Goal: Check status: Check status

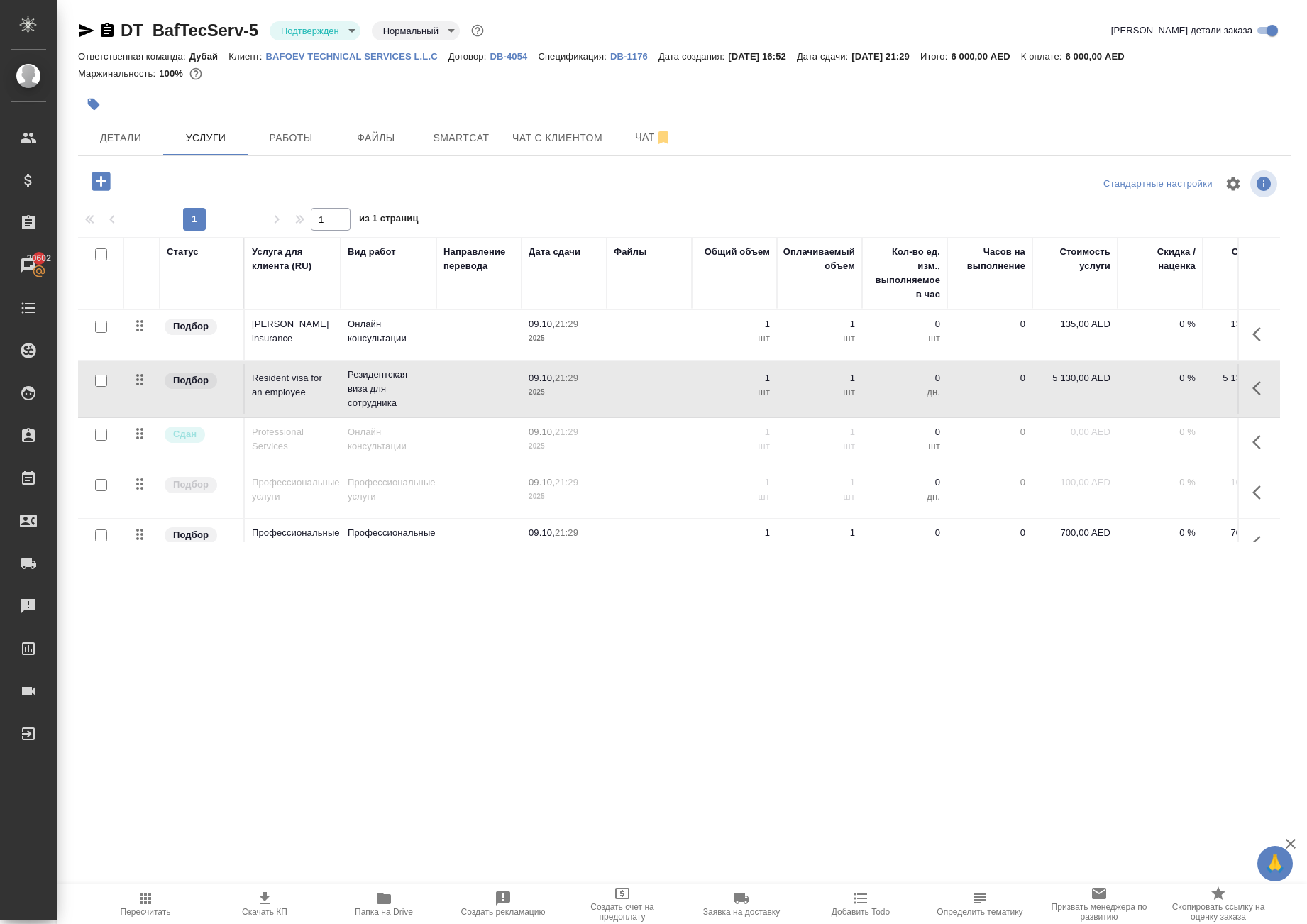
scroll to position [104, 0]
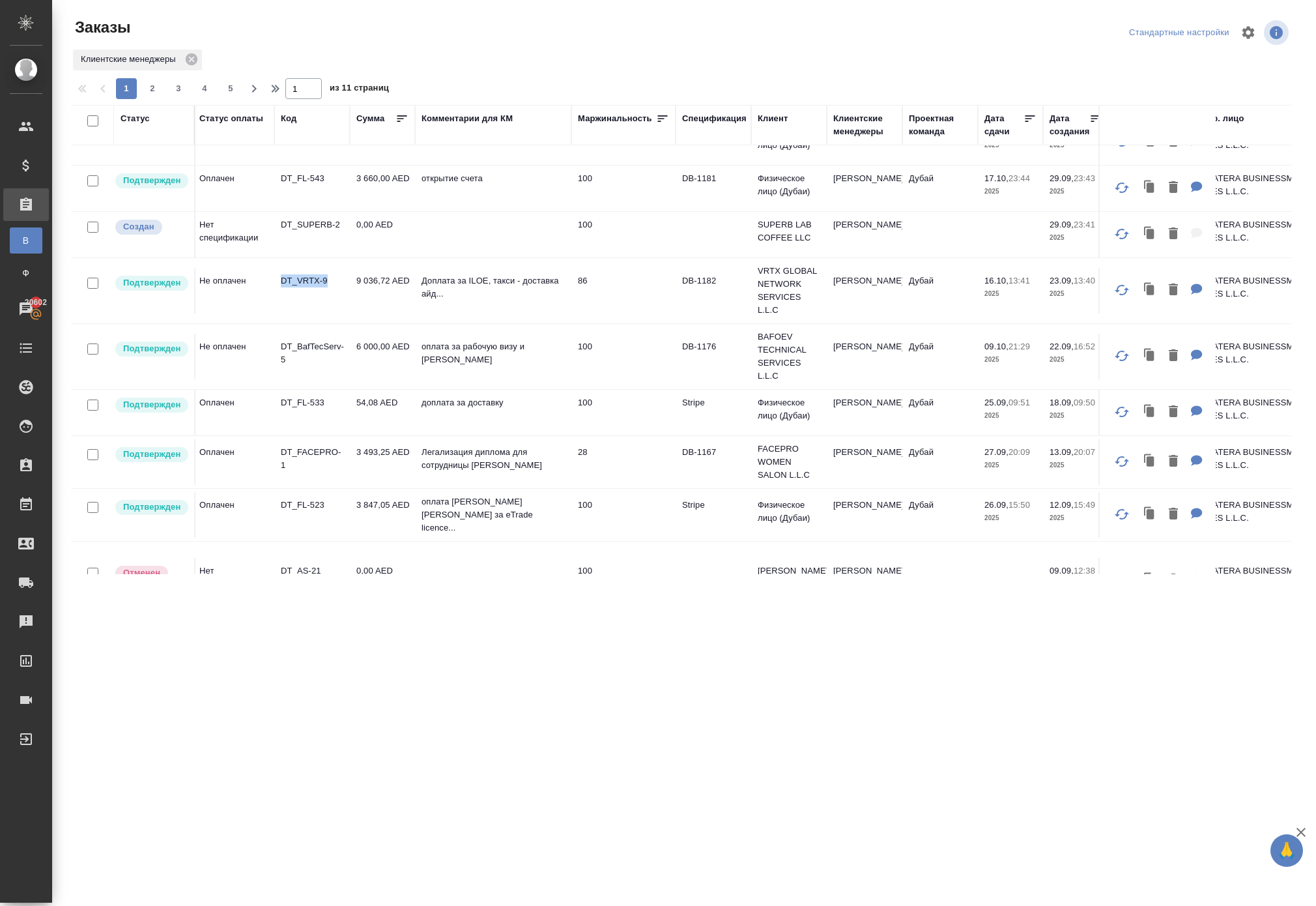
scroll to position [82, 4]
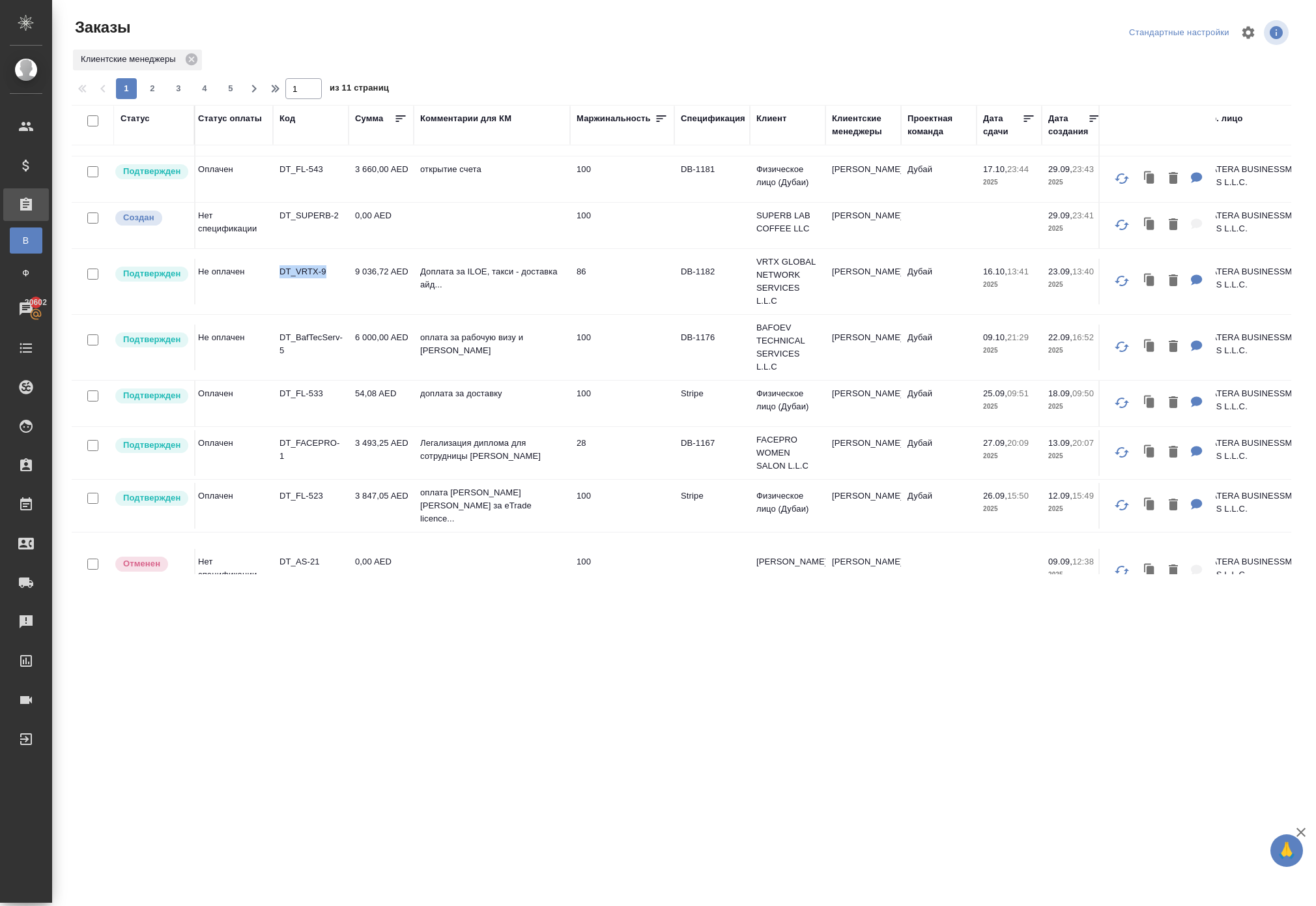
click at [587, 636] on div ".cls-1 fill:#fff; AWATERA Solokha Petro Клиенты Спецификации Заказы В Все заказ…" at bounding box center [658, 453] width 1316 height 906
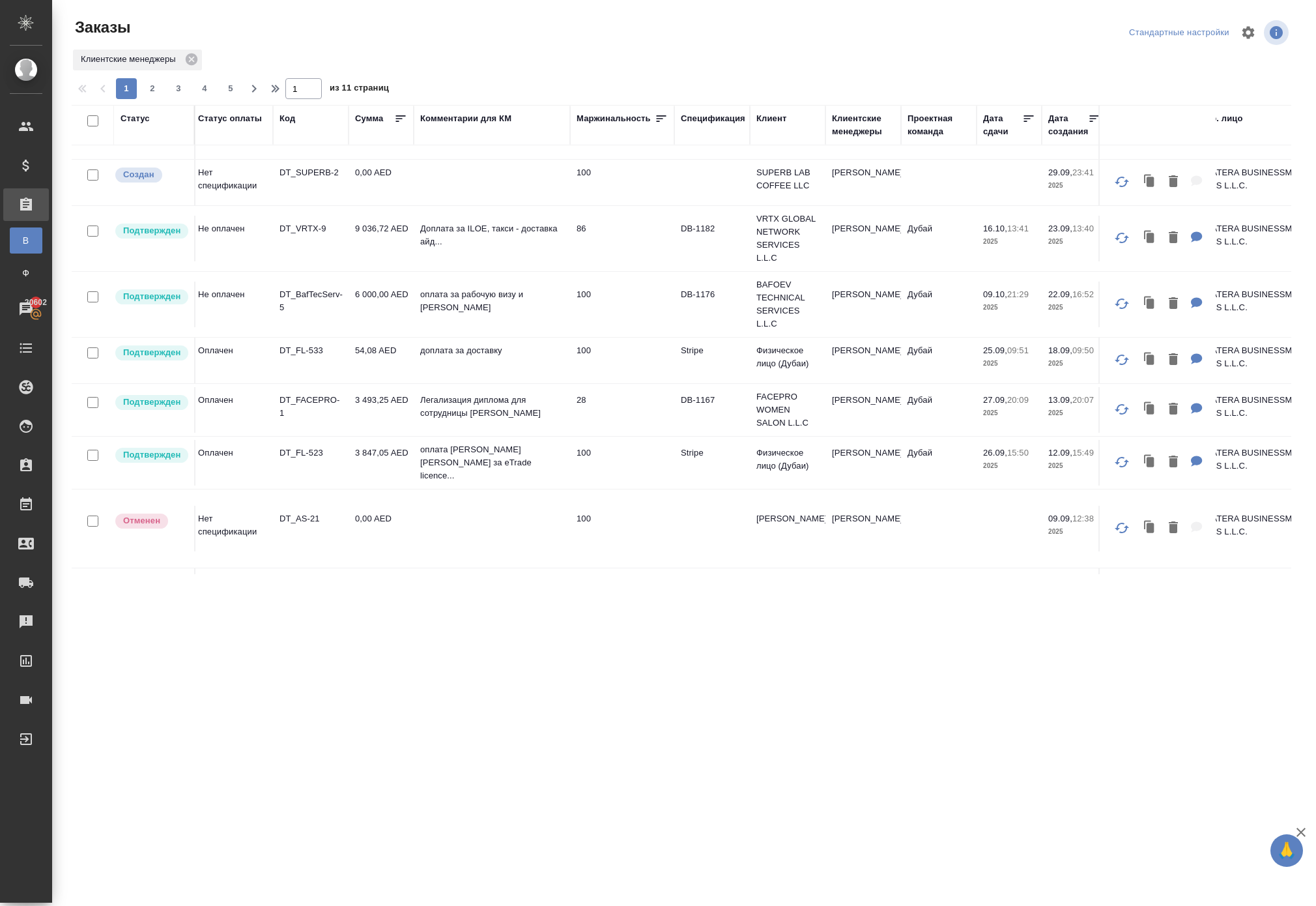
scroll to position [128, 4]
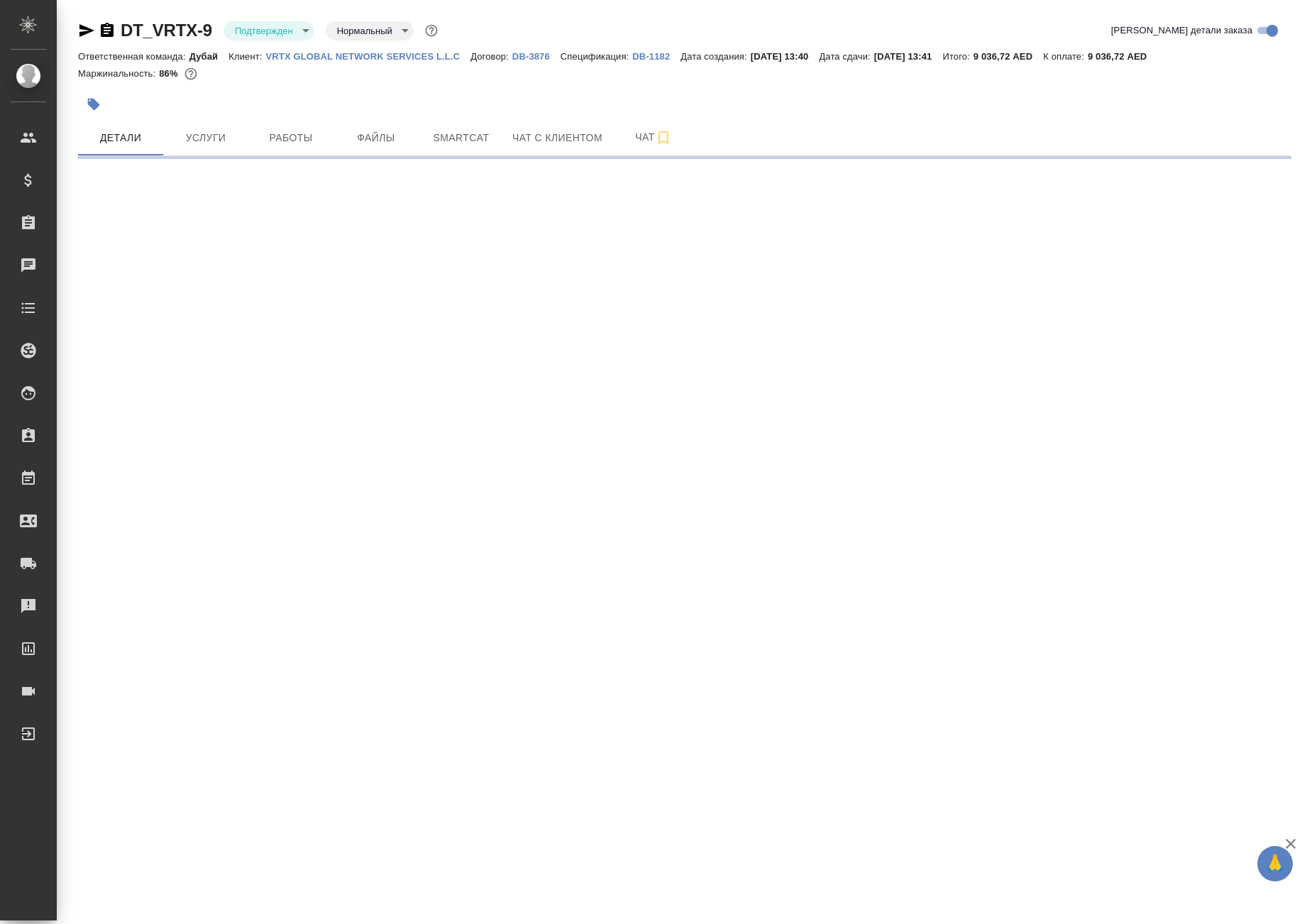
select select "RU"
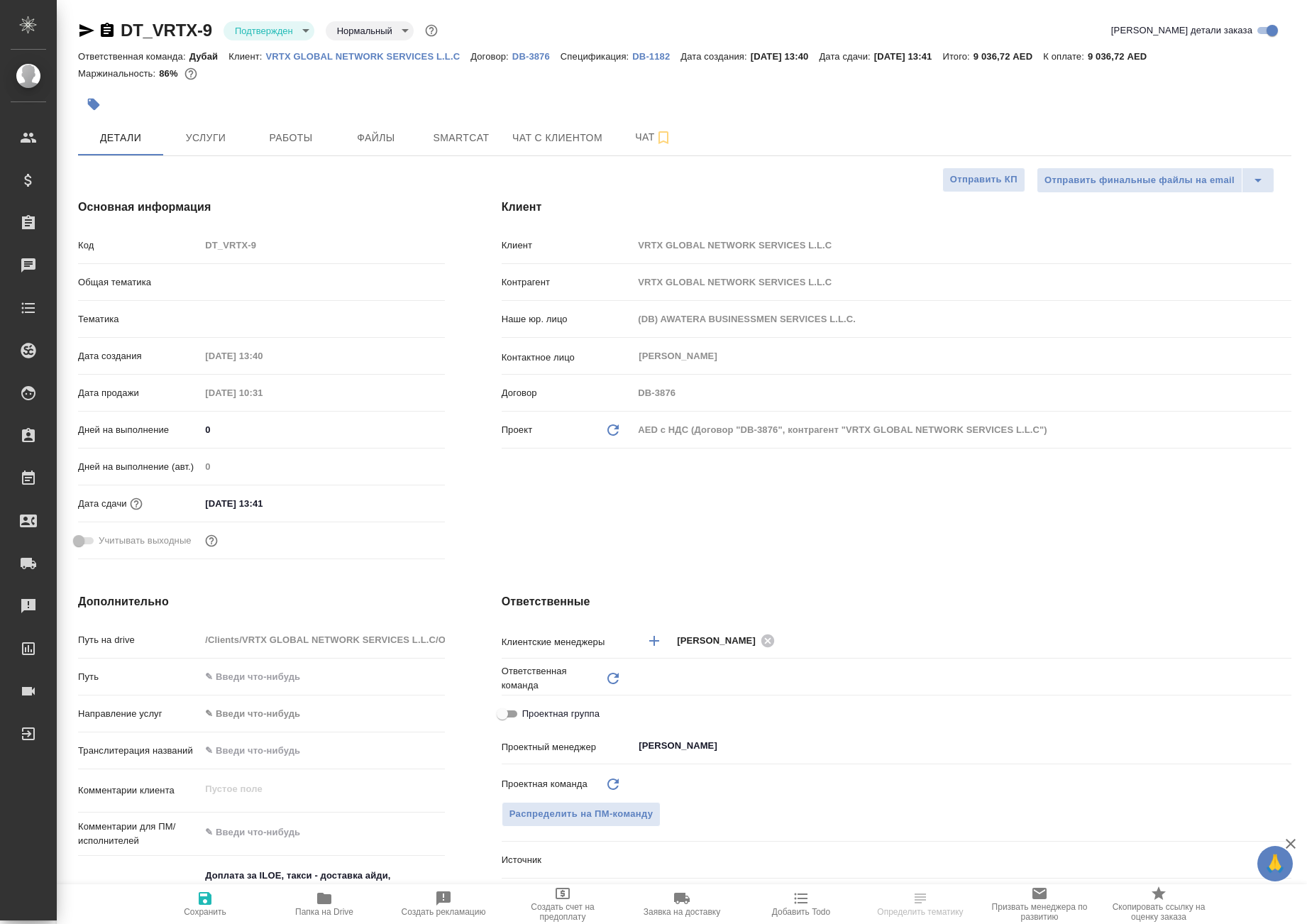
type textarea "x"
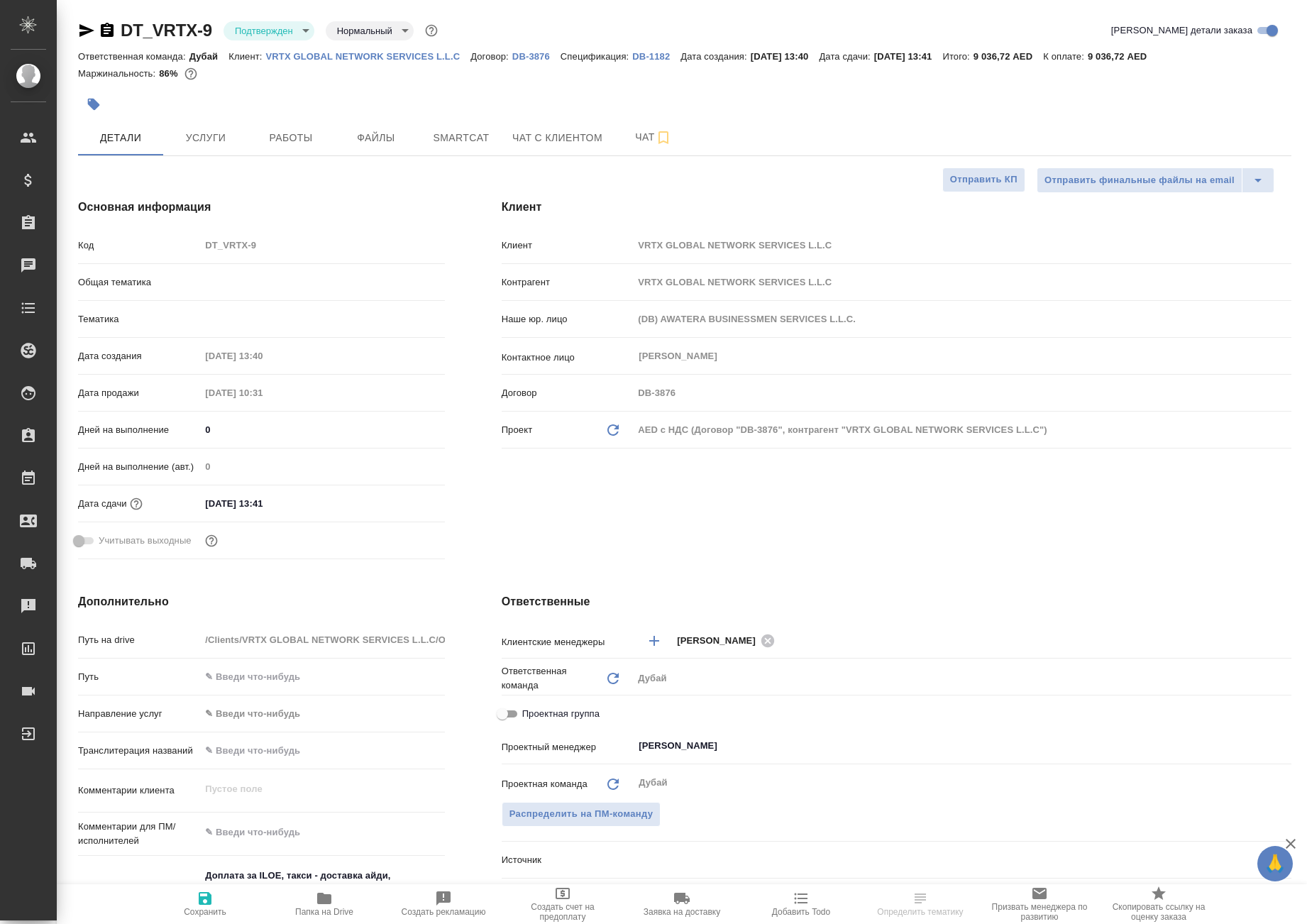
type textarea "x"
type input "Дубай"
select select "RU"
type textarea "x"
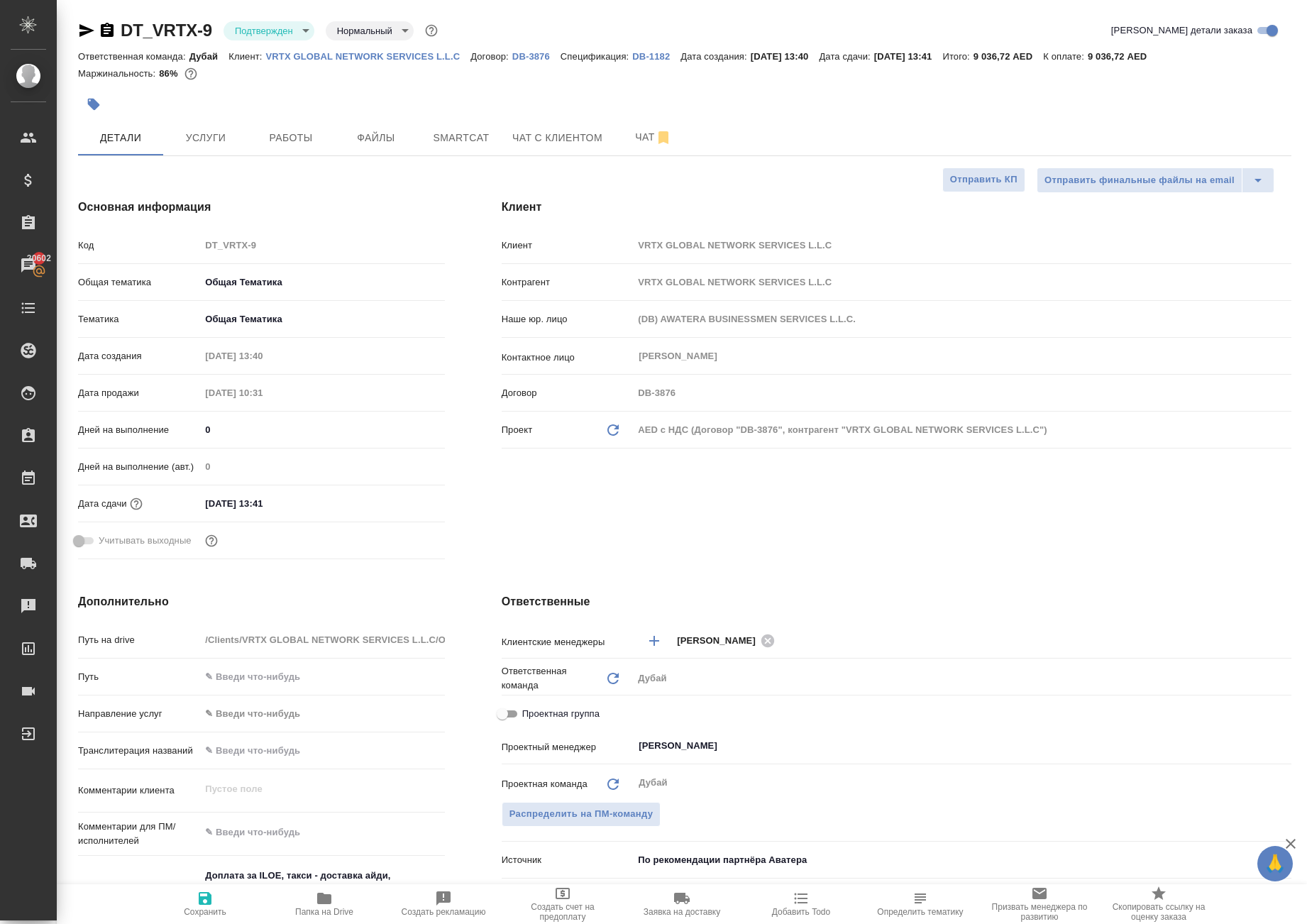
type textarea "x"
drag, startPoint x: 321, startPoint y: 85, endPoint x: 369, endPoint y: 88, distance: 48.1
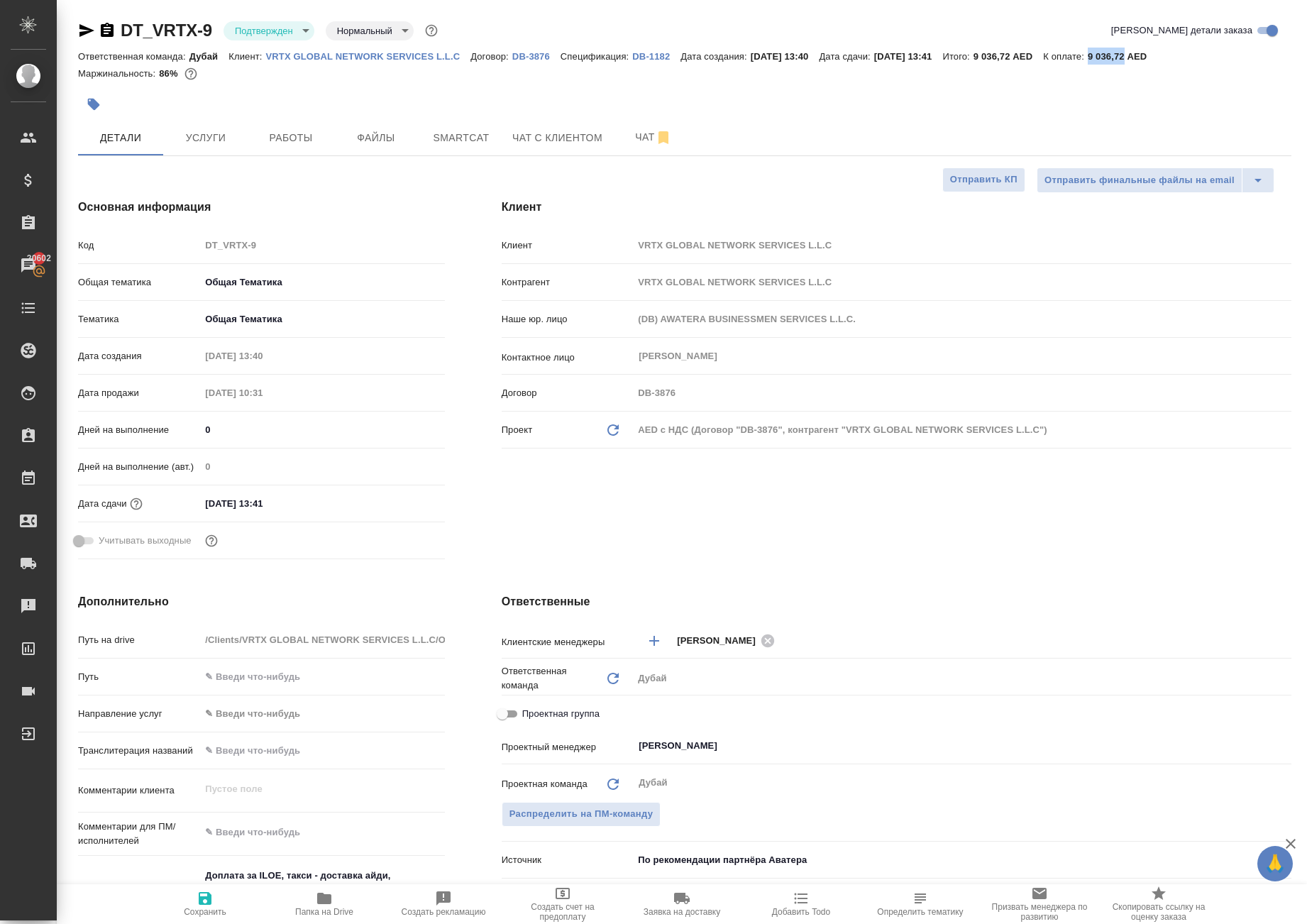
click at [1088, 62] on p "9 036,72 AED" at bounding box center [1122, 56] width 69 height 11
copy div "К оплате: 9 036,72"
type textarea "x"
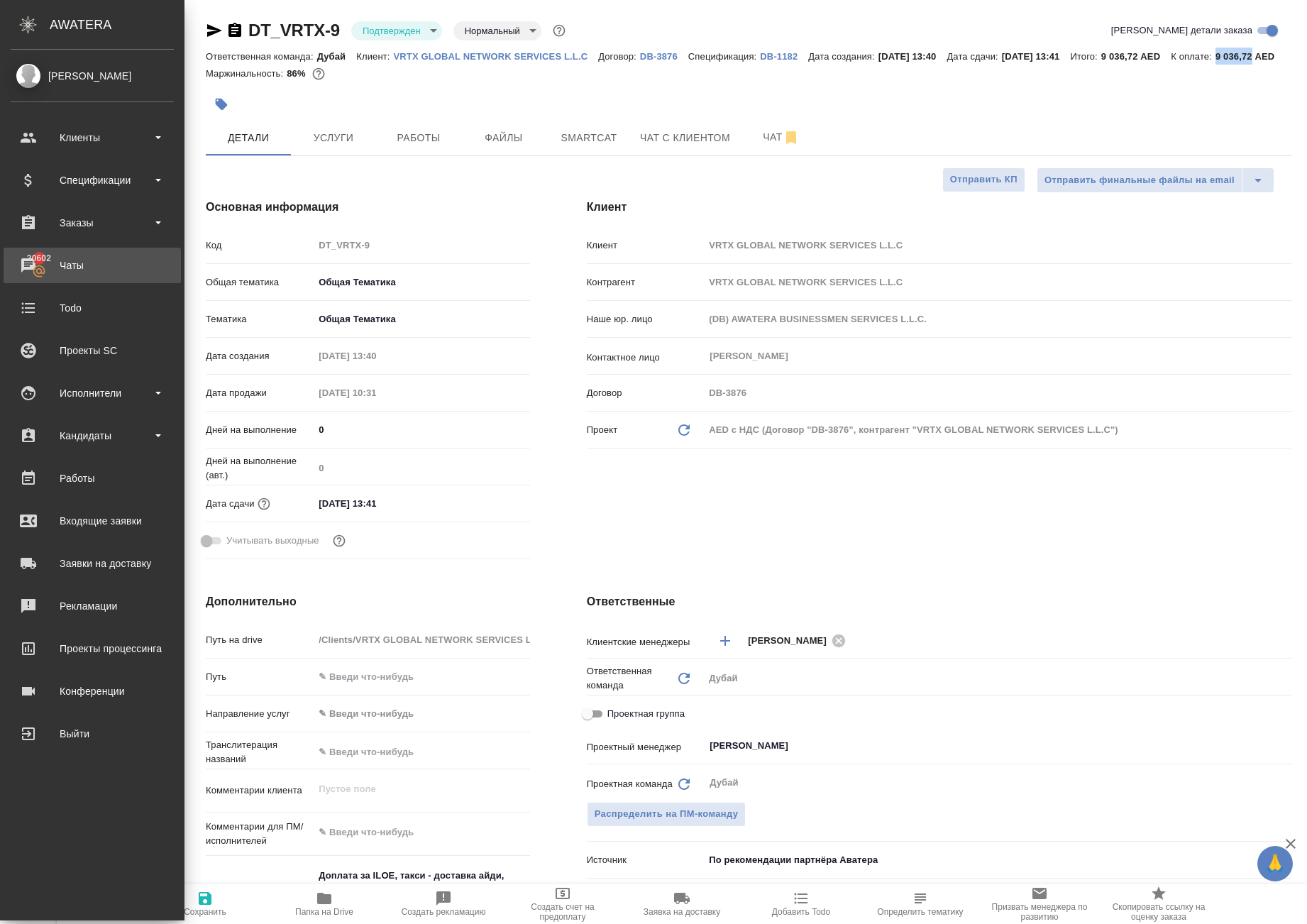
type textarea "x"
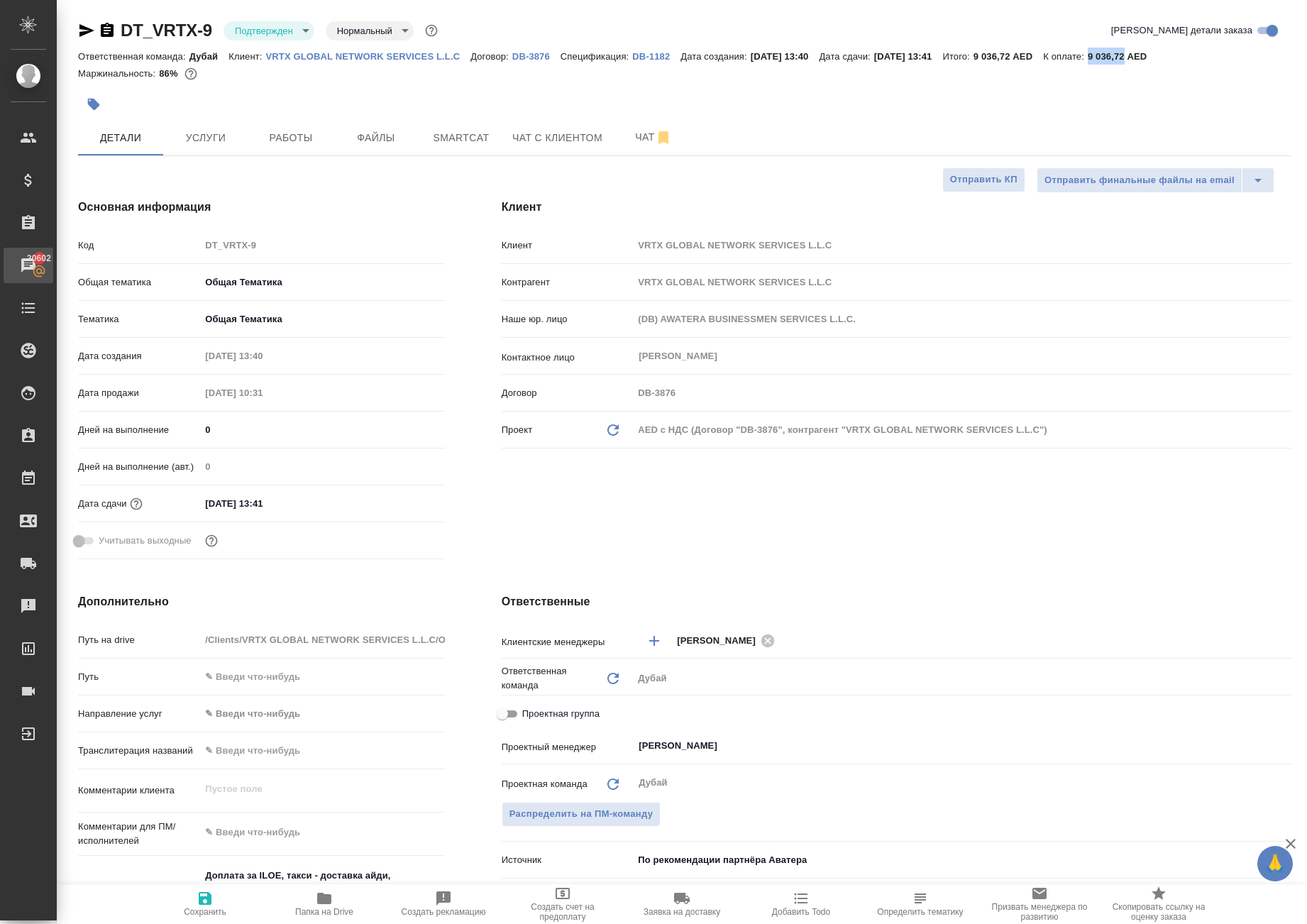
type textarea "x"
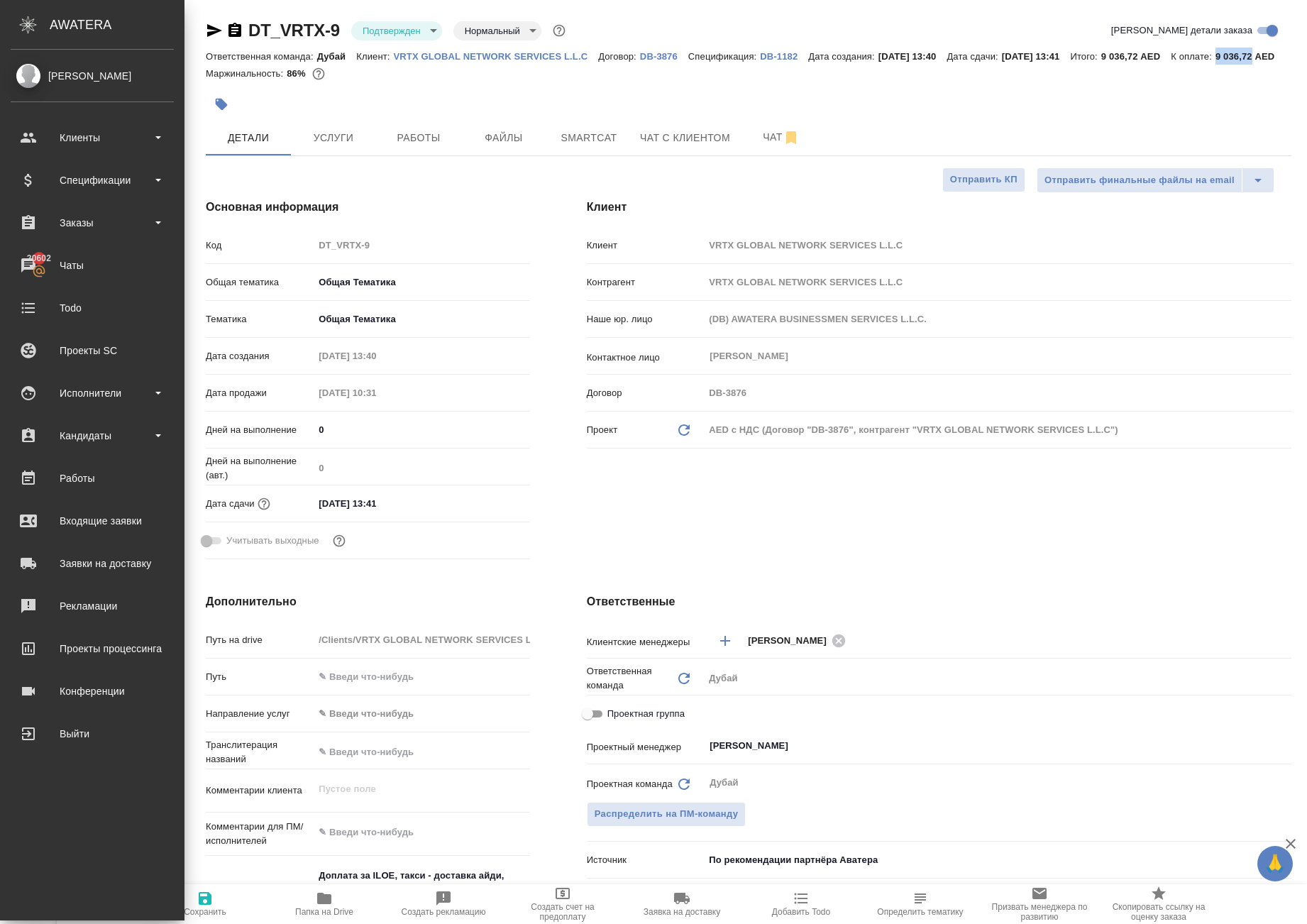
type textarea "x"
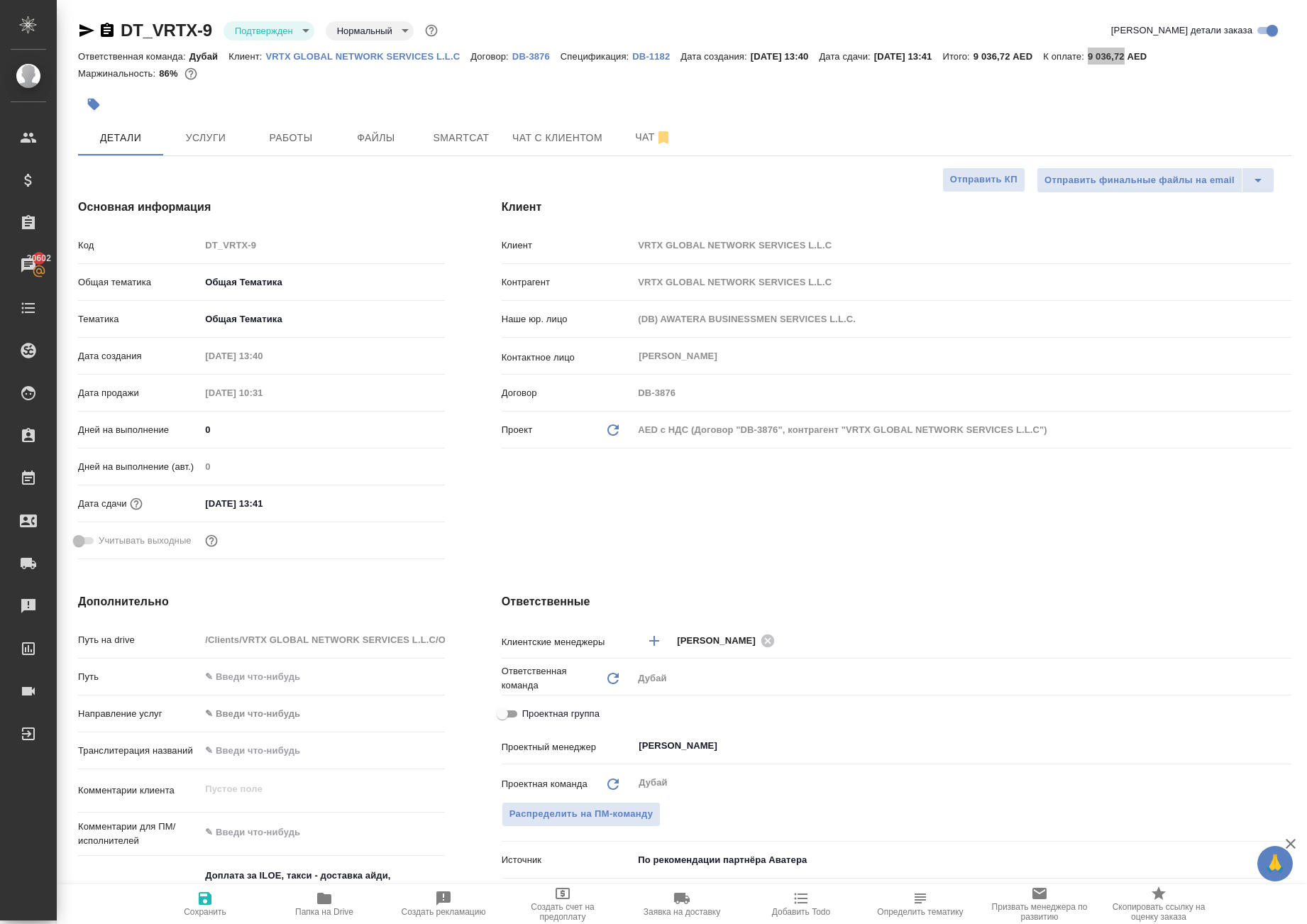
type textarea "x"
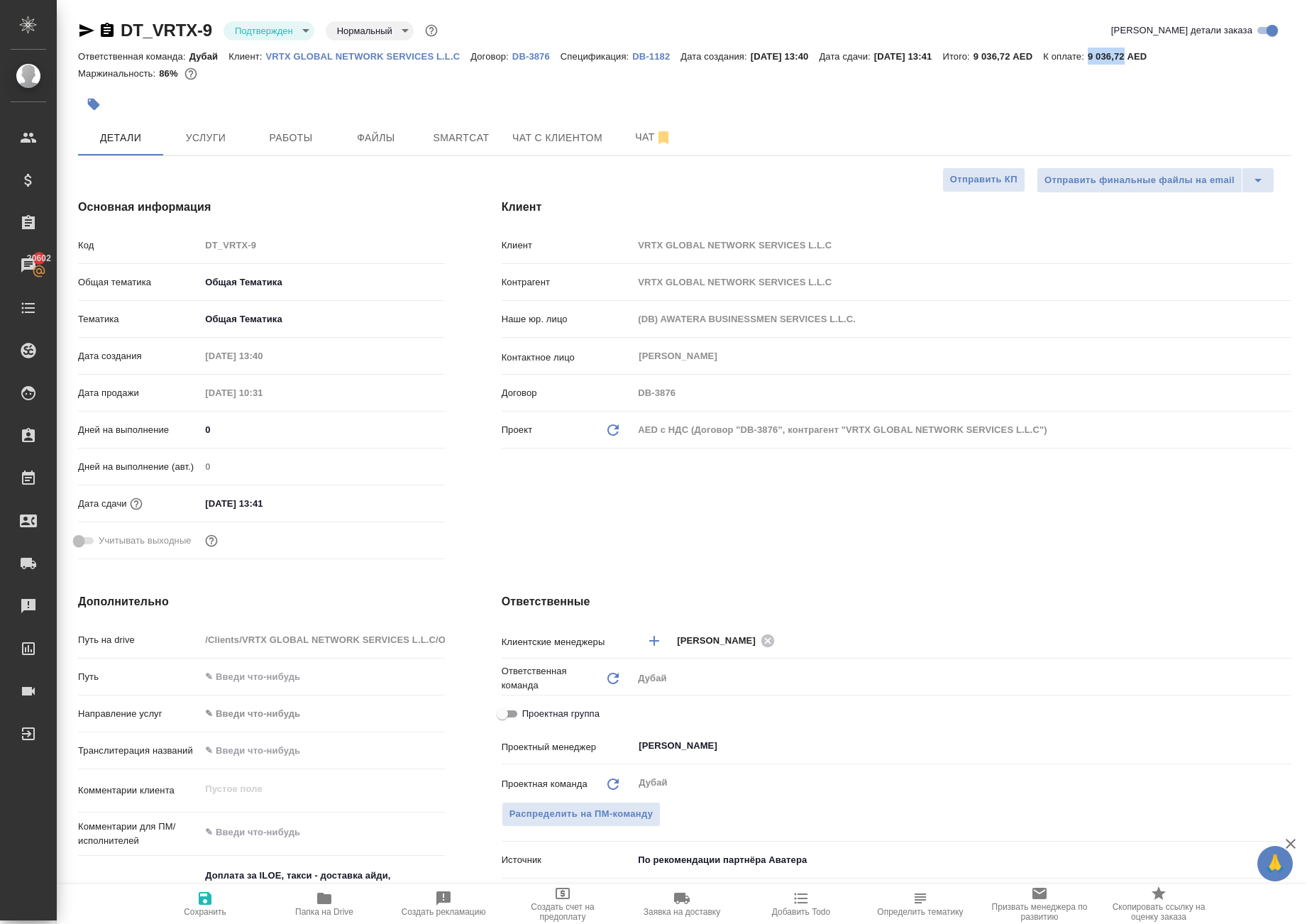
type textarea "x"
drag, startPoint x: 153, startPoint y: 27, endPoint x: 247, endPoint y: 38, distance: 94.6
click at [247, 38] on div "DT_VRTX-9 Подтвержден confirmed Нормальный normal" at bounding box center [259, 30] width 363 height 23
copy link "DT_VRTX-9"
type textarea "x"
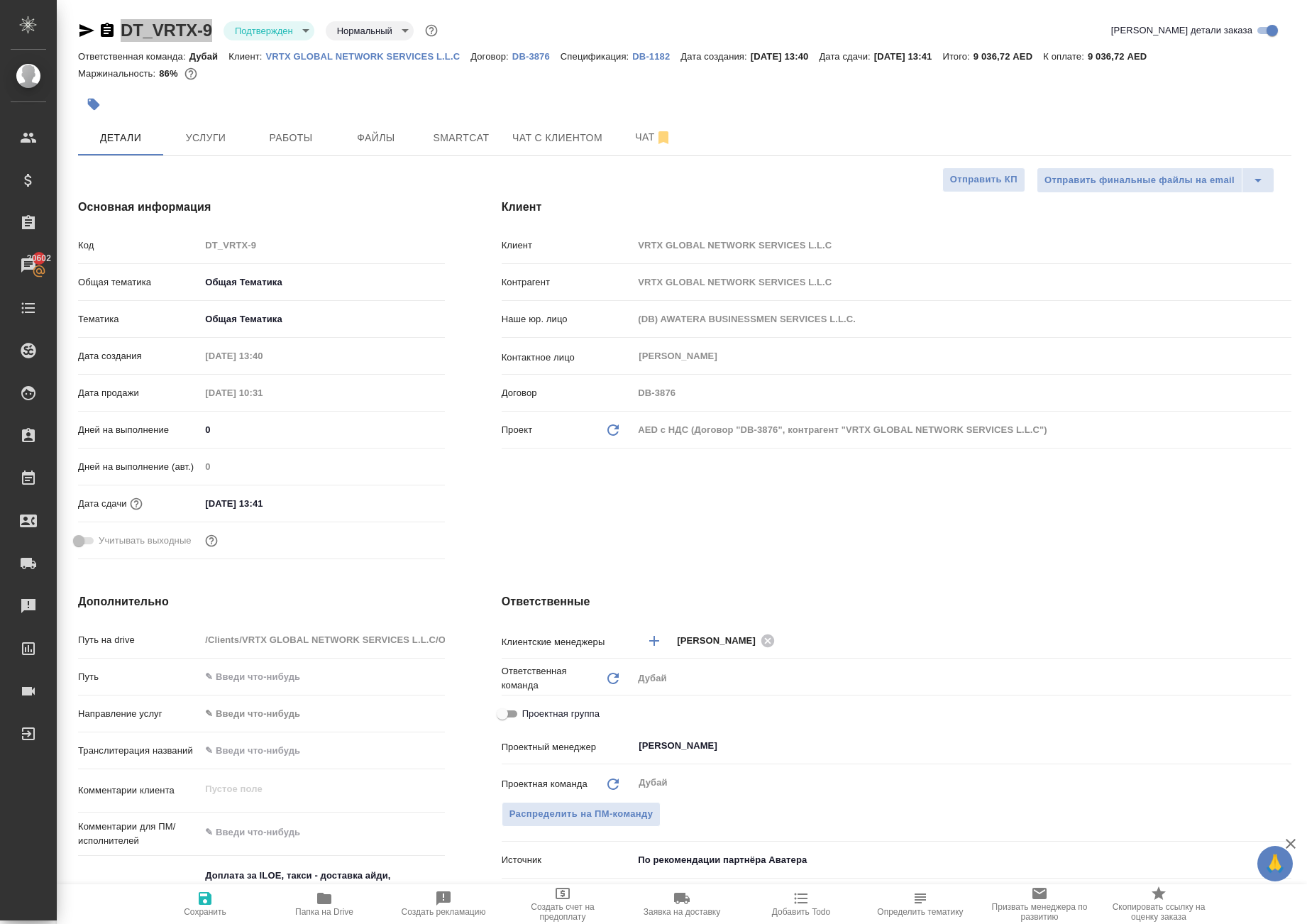
type textarea "x"
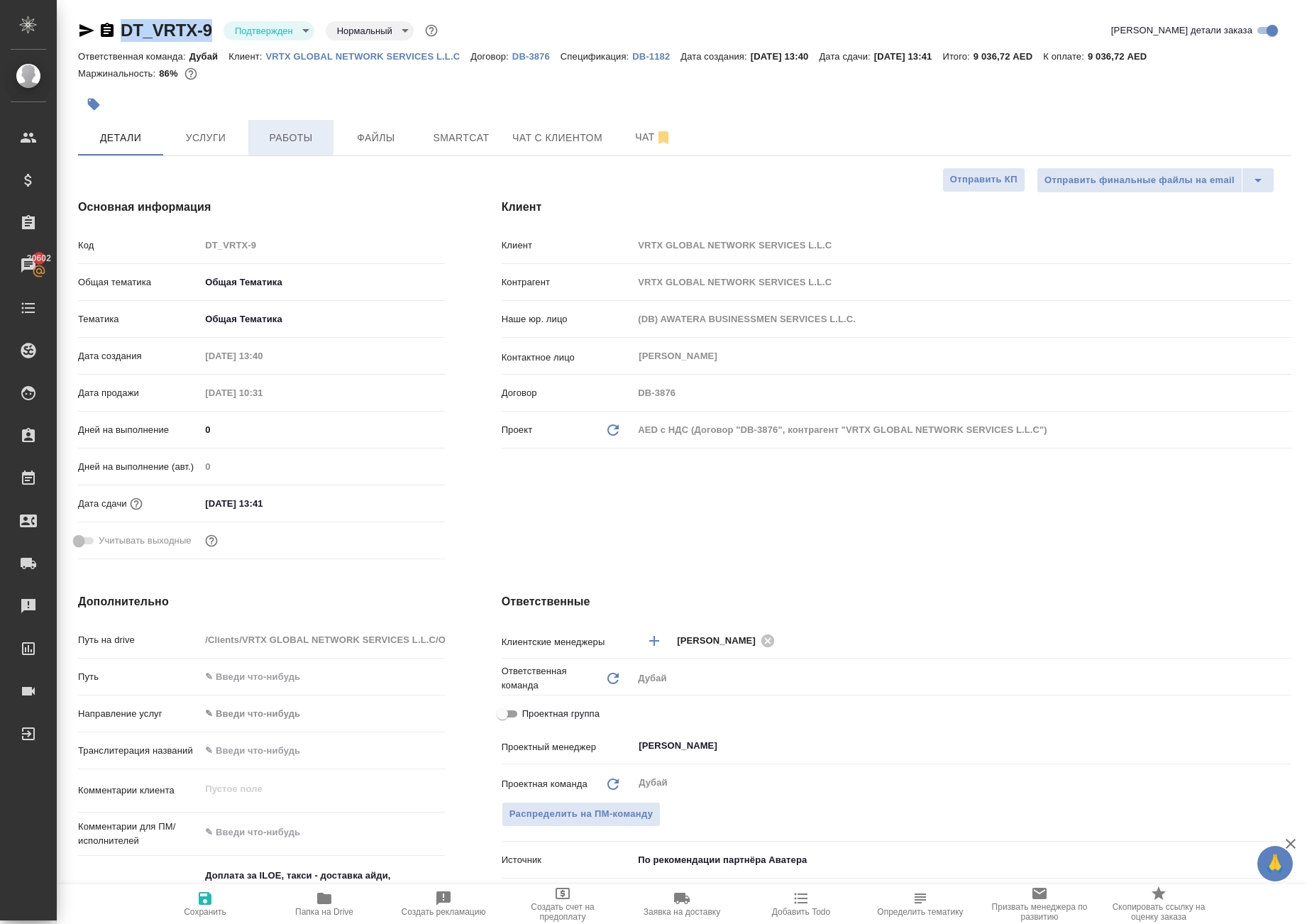
click at [284, 147] on span "Работы" at bounding box center [290, 137] width 68 height 18
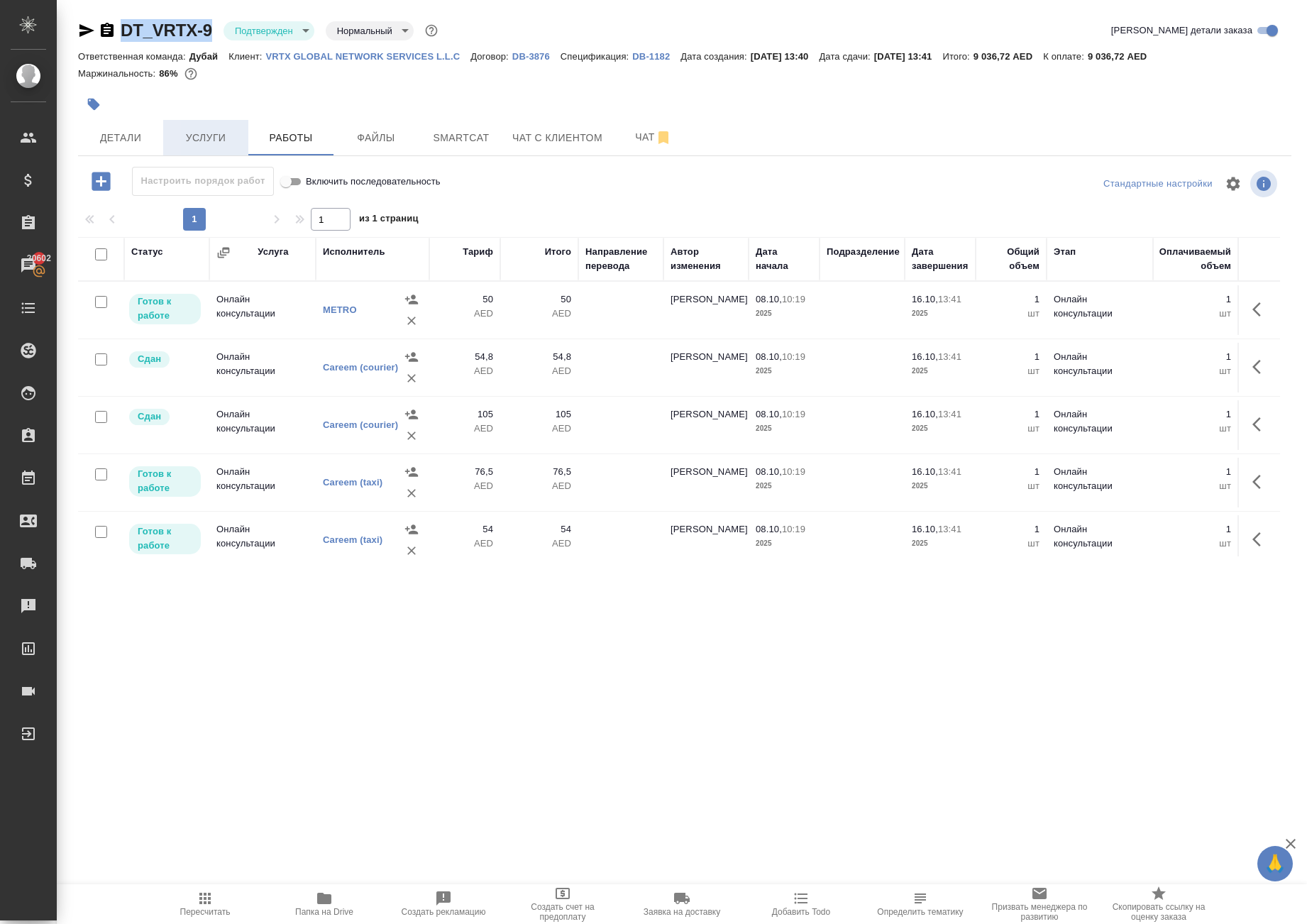
click at [222, 147] on span "Услуги" at bounding box center [205, 137] width 68 height 18
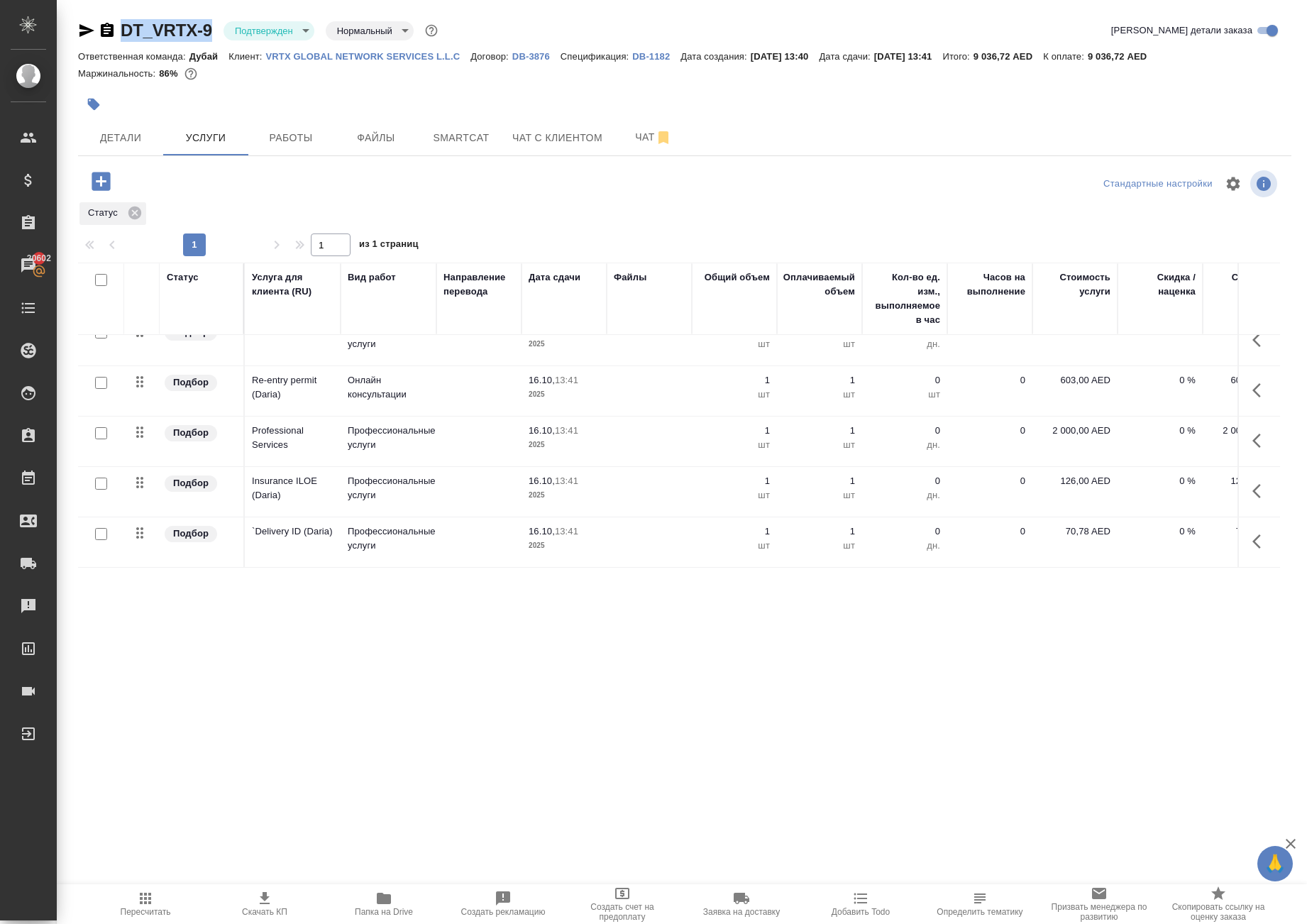
scroll to position [237, 0]
click at [141, 219] on icon at bounding box center [135, 213] width 12 height 12
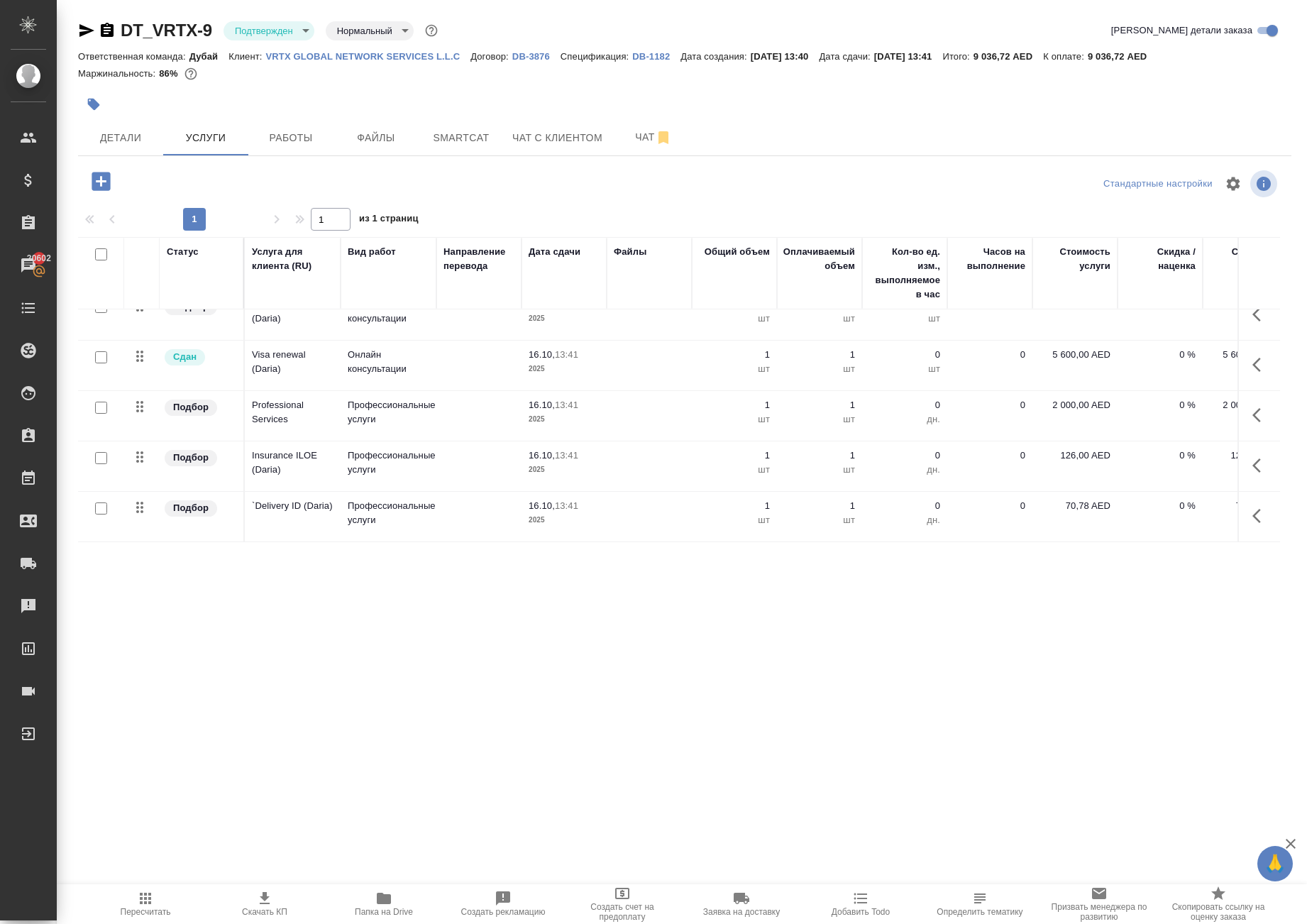
scroll to position [307, 0]
click at [305, 147] on span "Работы" at bounding box center [290, 137] width 68 height 18
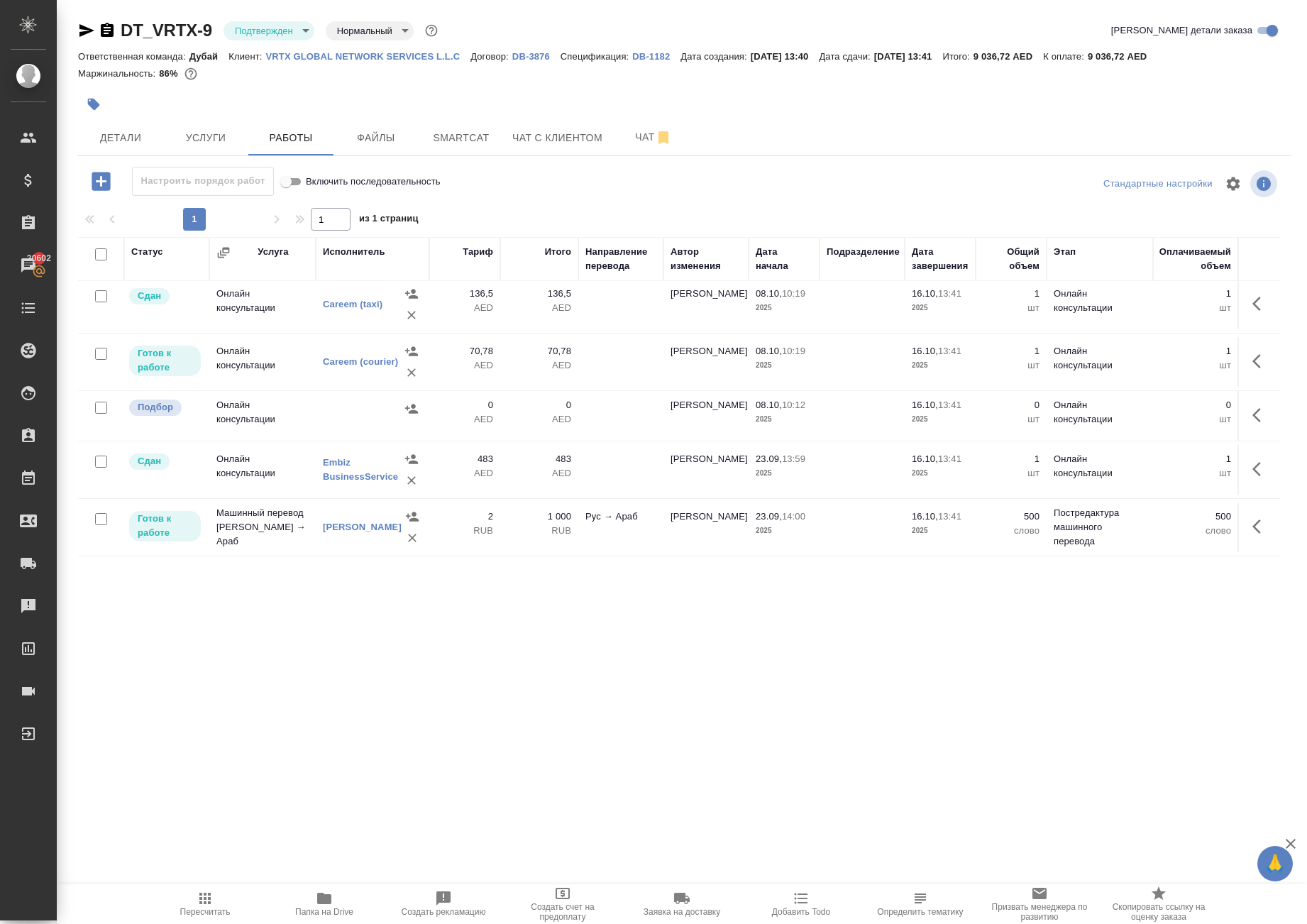
scroll to position [660, 0]
click at [837, 155] on div "Детали Услуги Работы Файлы Smartcat Чат с клиентом Чат" at bounding box center [684, 137] width 1213 height 35
